Goal: Information Seeking & Learning: Check status

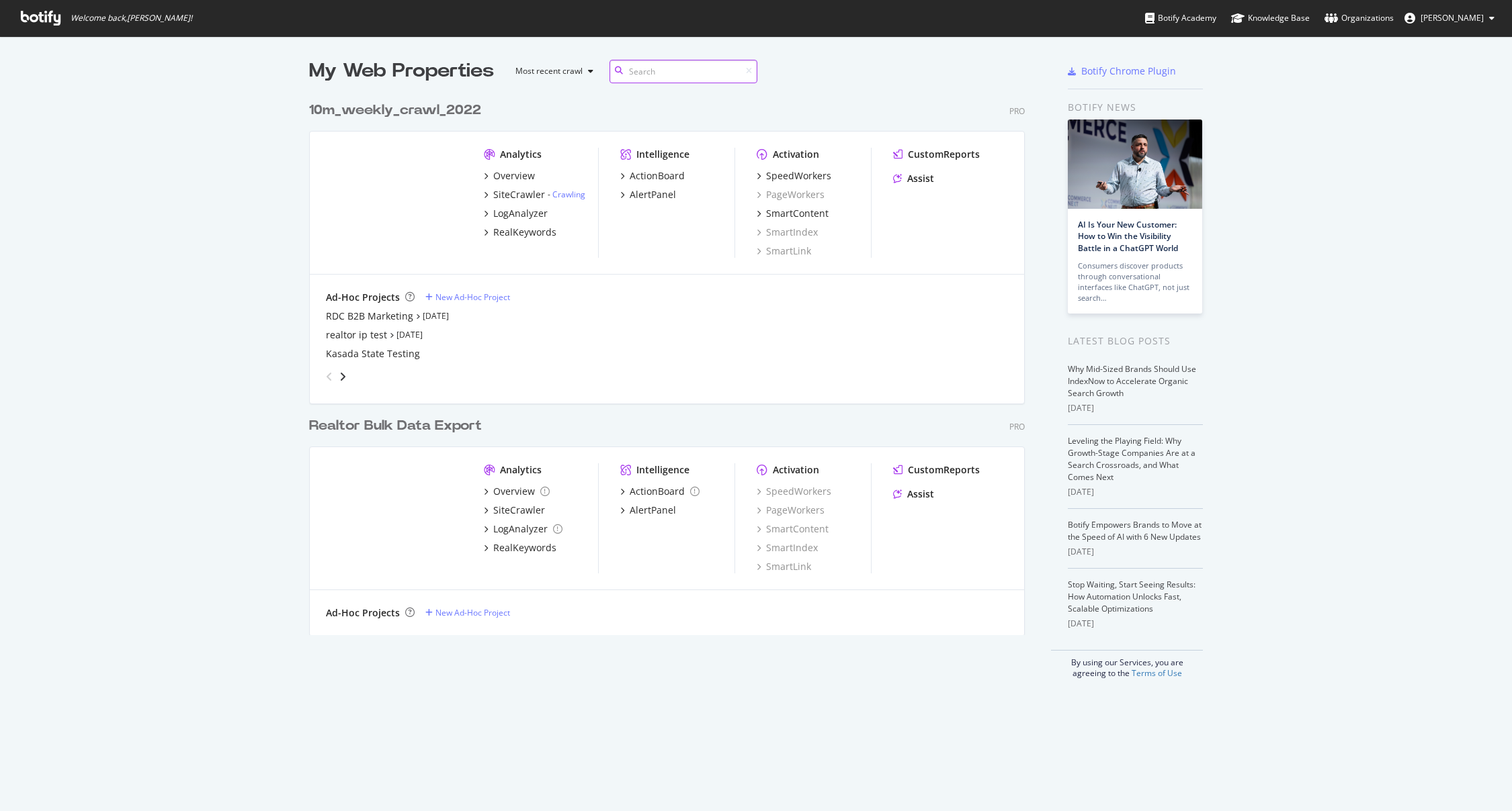
scroll to position [541, 716]
click at [499, 491] on div "Overview" at bounding box center [513, 491] width 41 height 13
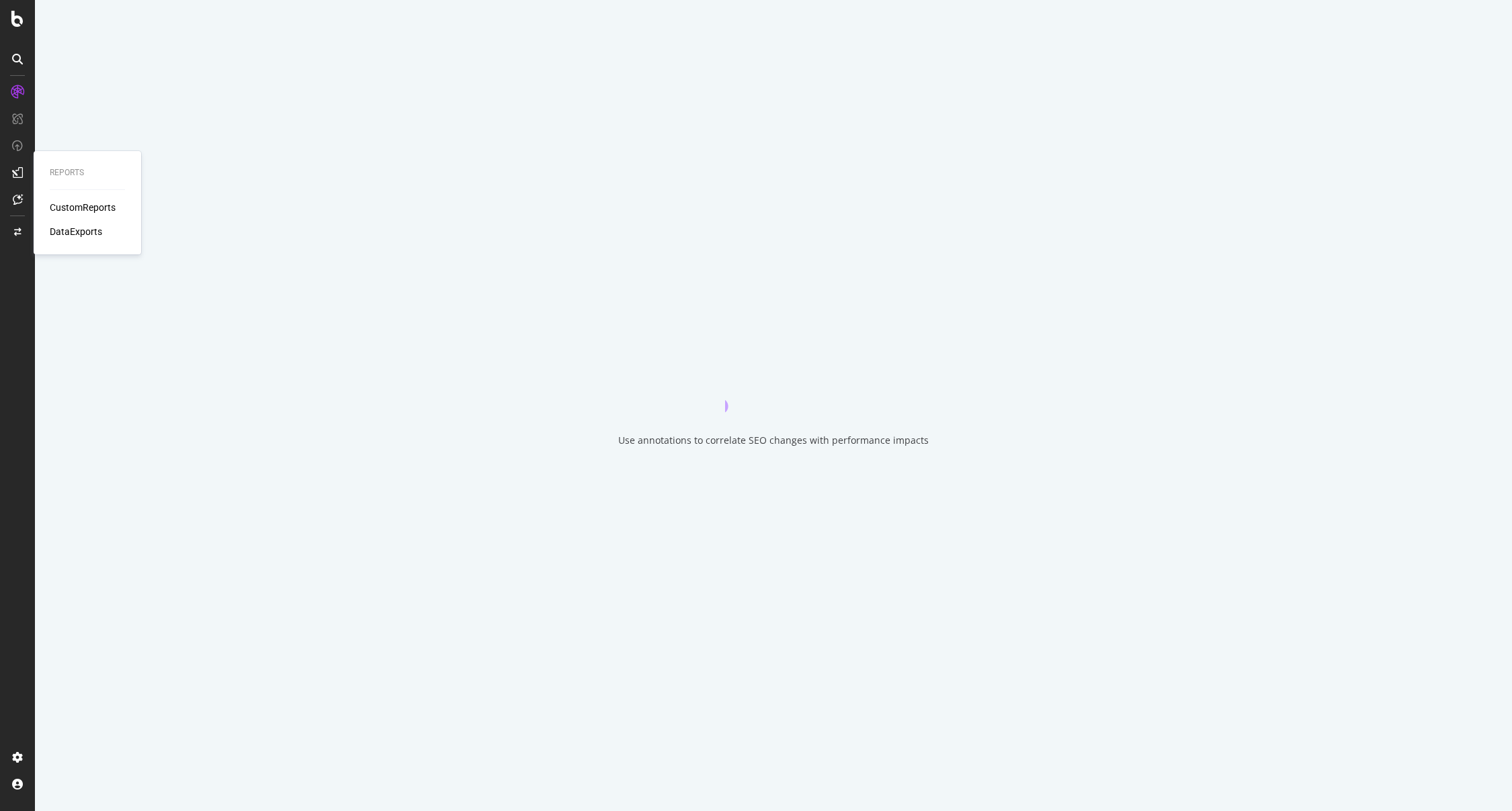
click at [18, 175] on icon at bounding box center [18, 172] width 11 height 11
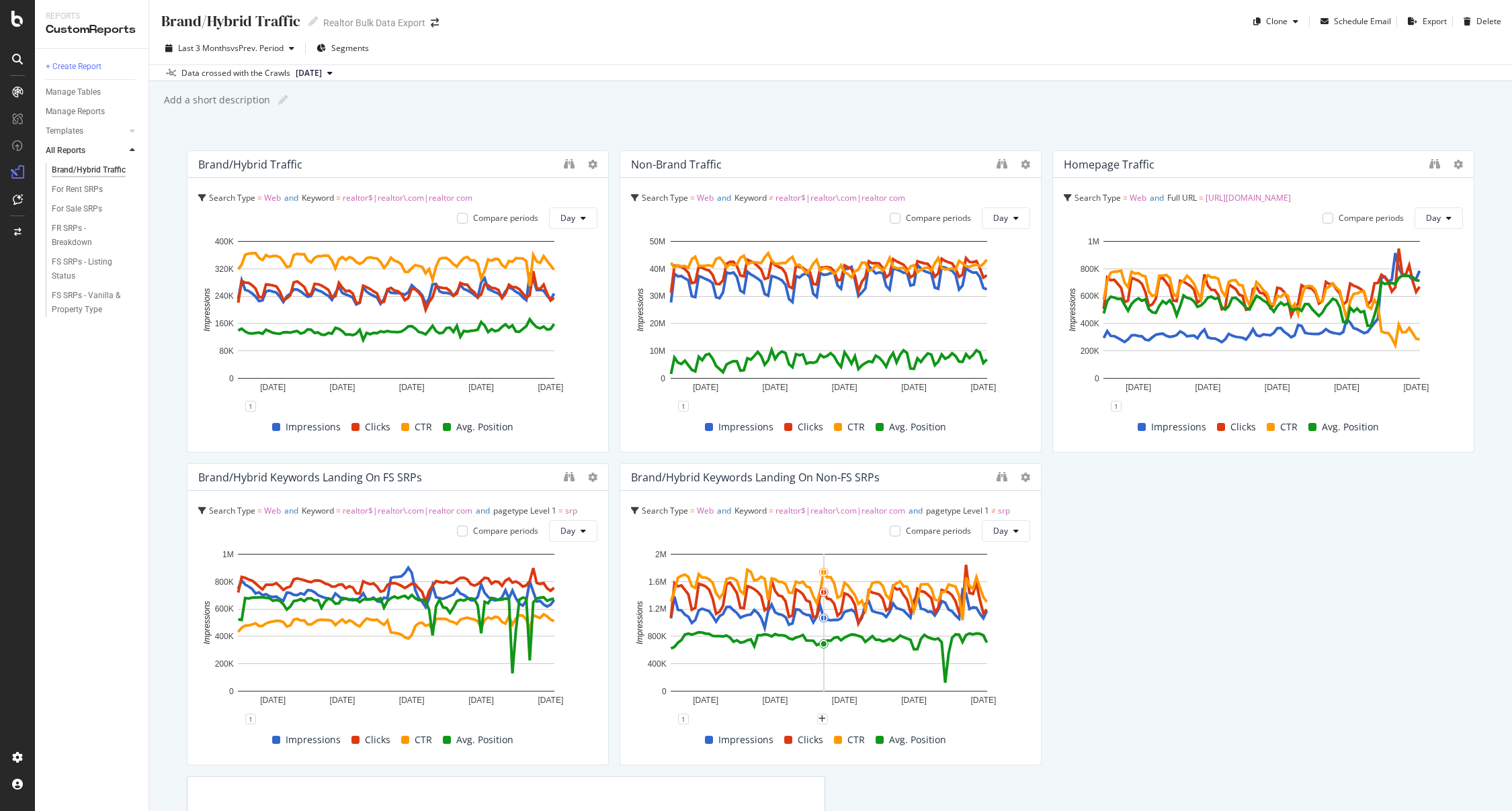
click at [1078, 77] on div "Data crossed with the Crawls [DATE]" at bounding box center [830, 72] width 1362 height 16
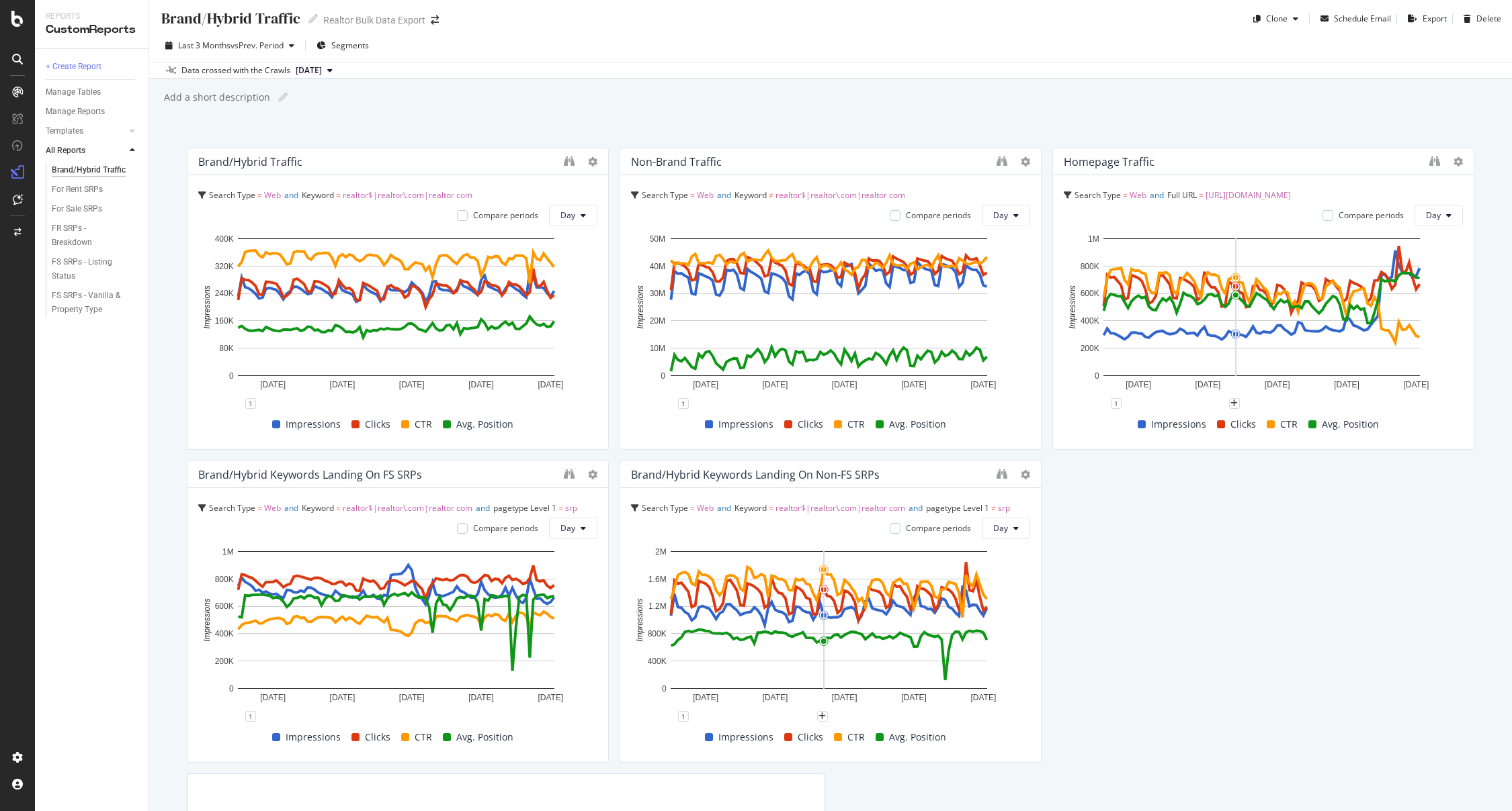
scroll to position [5, 0]
